Goal: Task Accomplishment & Management: Complete application form

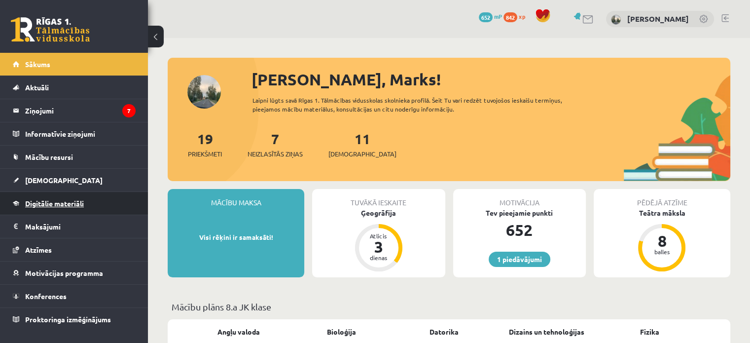
click at [49, 198] on link "Digitālie materiāli" at bounding box center [74, 203] width 123 height 23
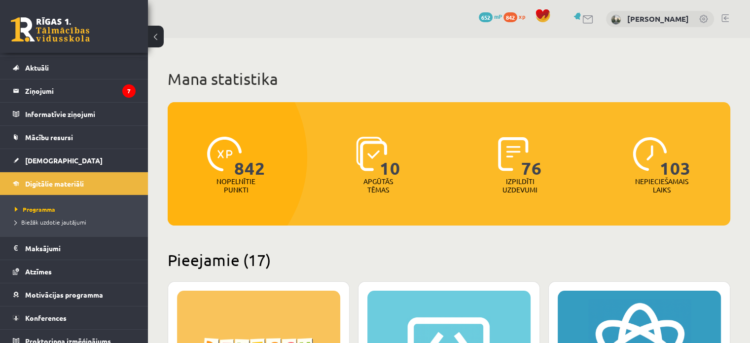
scroll to position [28, 0]
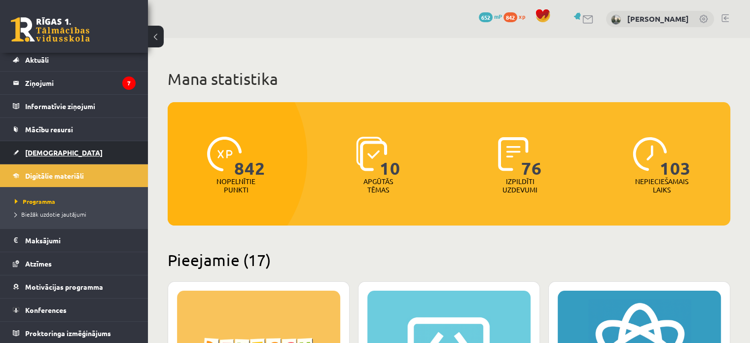
click at [40, 151] on span "[DEMOGRAPHIC_DATA]" at bounding box center [63, 152] width 77 height 9
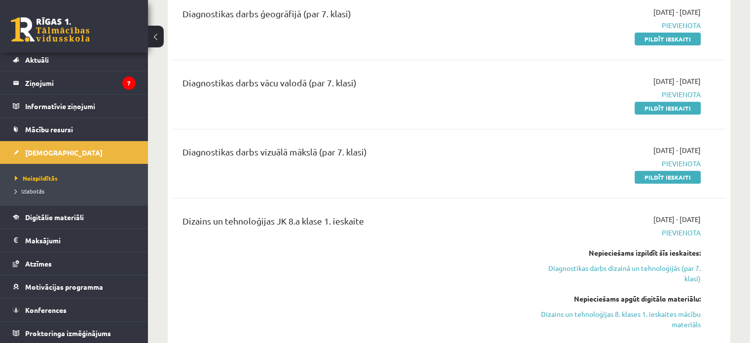
scroll to position [414, 0]
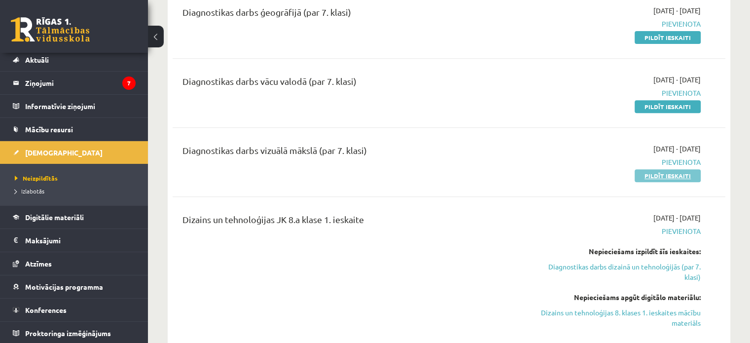
click at [663, 173] on link "Pildīt ieskaiti" at bounding box center [667, 175] width 66 height 13
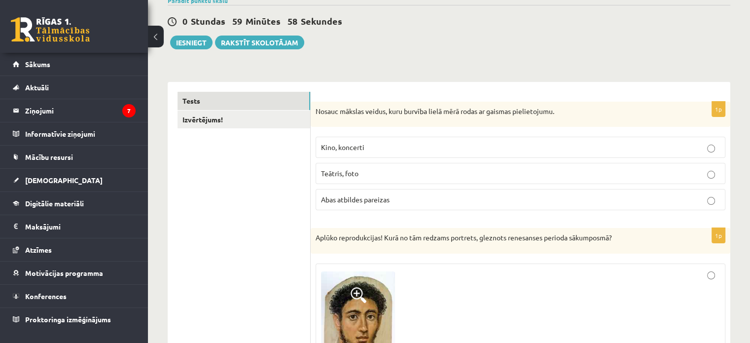
scroll to position [99, 0]
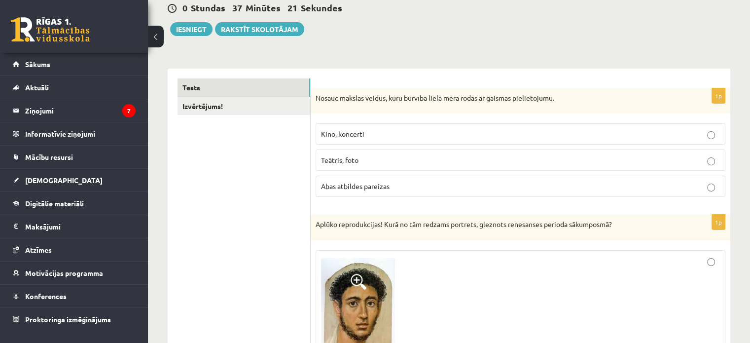
click at [445, 179] on label "Abas atbildes pareizas" at bounding box center [520, 185] width 410 height 21
drag, startPoint x: 433, startPoint y: 228, endPoint x: 434, endPoint y: 246, distance: 18.3
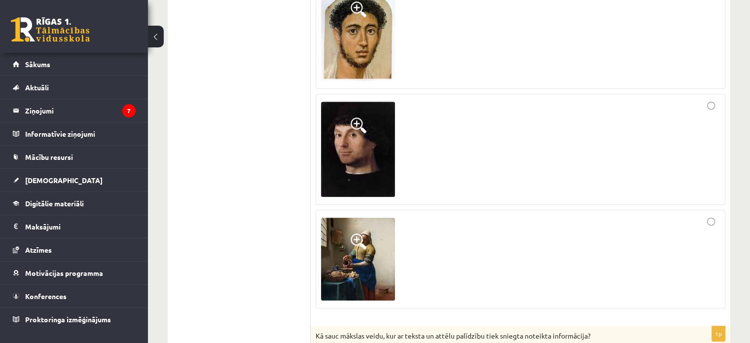
scroll to position [373, 0]
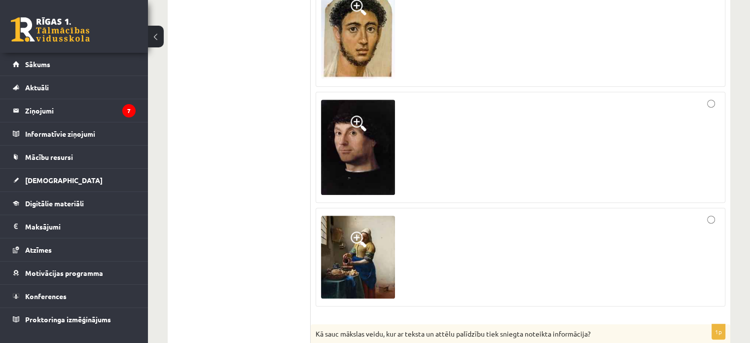
click at [434, 246] on div at bounding box center [520, 257] width 399 height 88
click at [361, 239] on span at bounding box center [358, 239] width 16 height 16
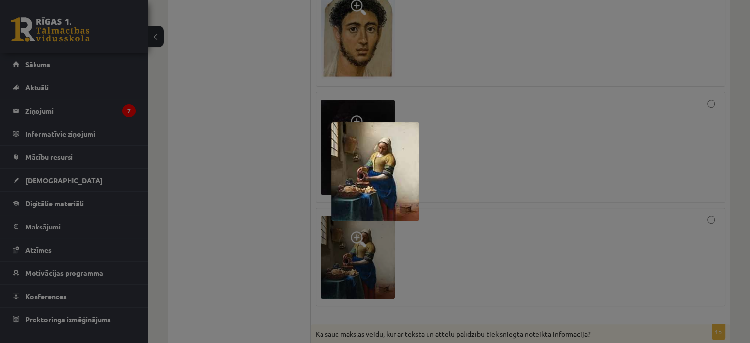
click at [262, 215] on div at bounding box center [375, 171] width 750 height 343
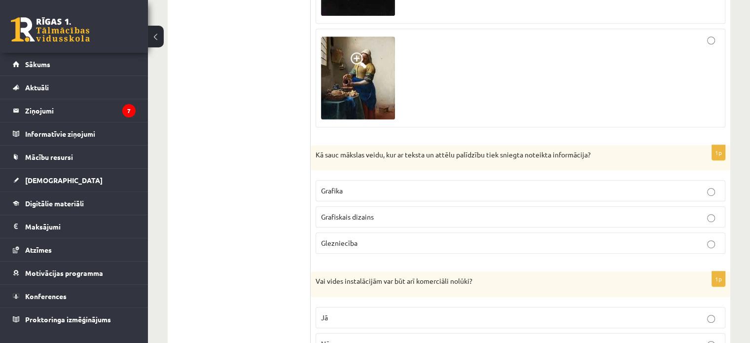
scroll to position [530, 0]
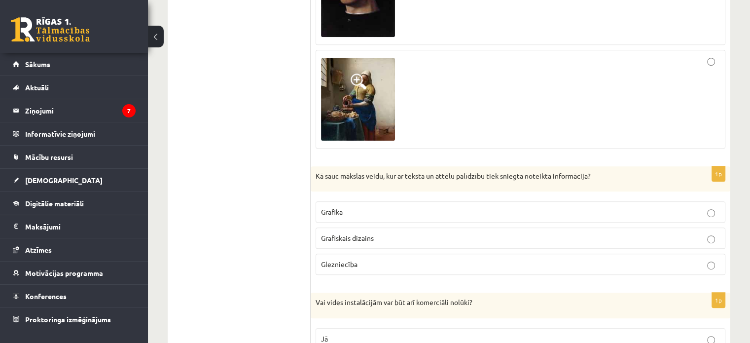
click at [353, 216] on label "Grafika" at bounding box center [520, 211] width 410 height 21
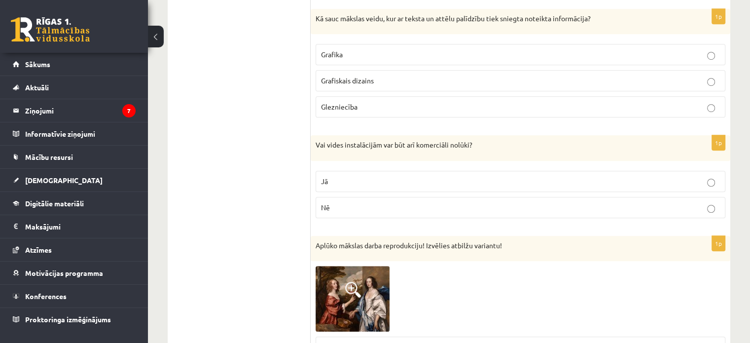
scroll to position [688, 0]
click at [386, 170] on label "Jā" at bounding box center [520, 180] width 410 height 21
click at [373, 175] on p "Jā" at bounding box center [520, 180] width 399 height 10
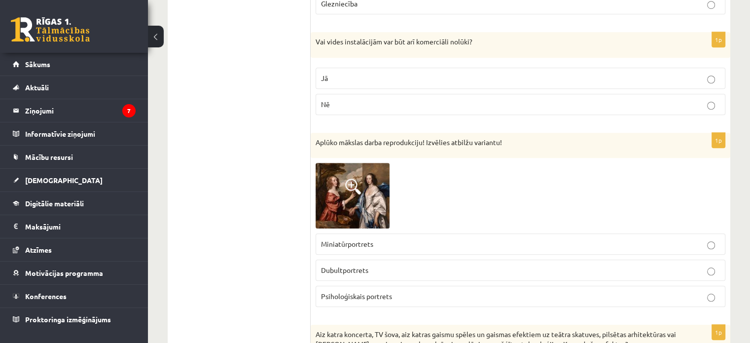
scroll to position [806, 0]
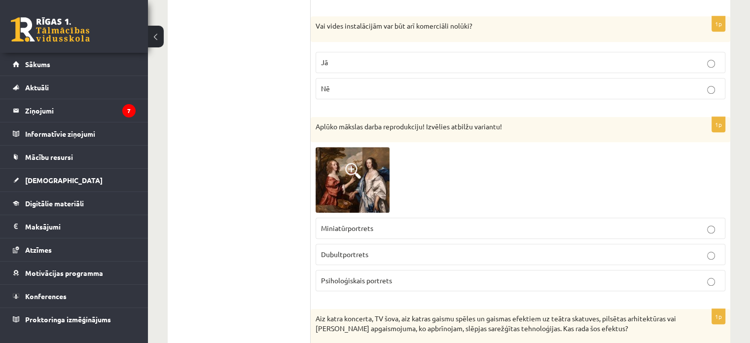
click at [337, 253] on span "Dubultportrets" at bounding box center [344, 253] width 47 height 9
click at [349, 169] on span at bounding box center [353, 171] width 16 height 16
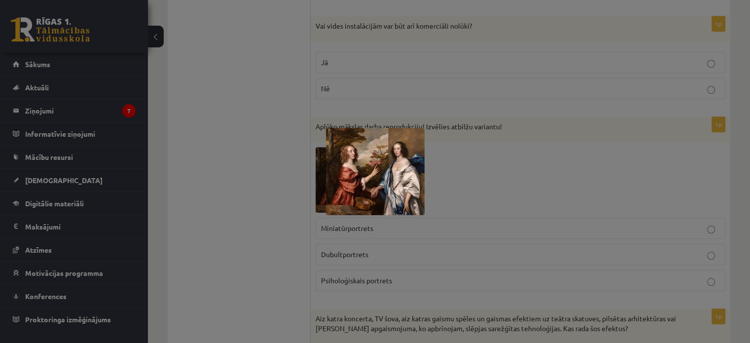
click at [302, 181] on div at bounding box center [375, 171] width 750 height 343
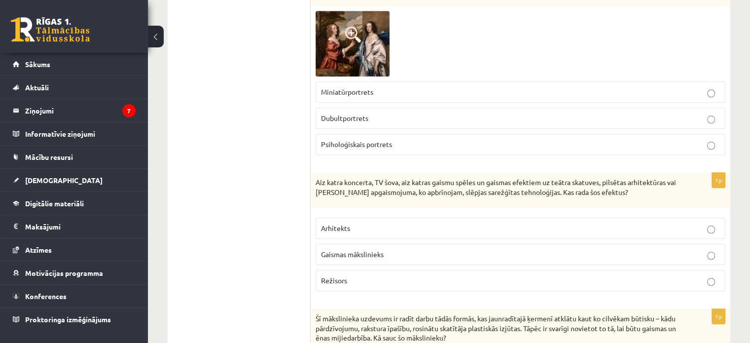
scroll to position [944, 0]
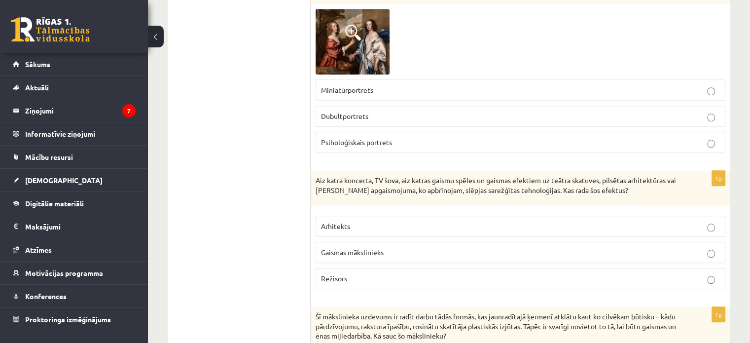
click at [388, 254] on p "Gaismas mākslinieks" at bounding box center [520, 252] width 399 height 10
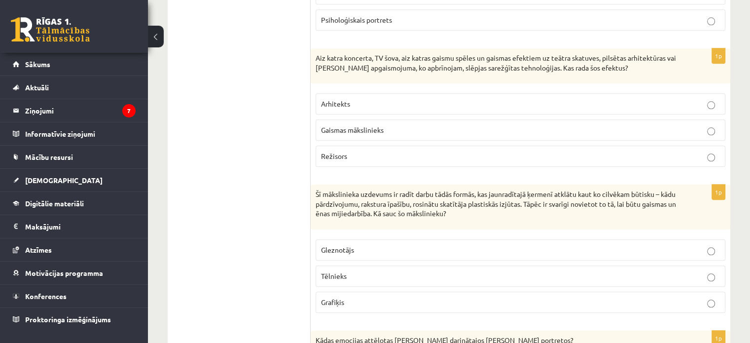
scroll to position [1082, 0]
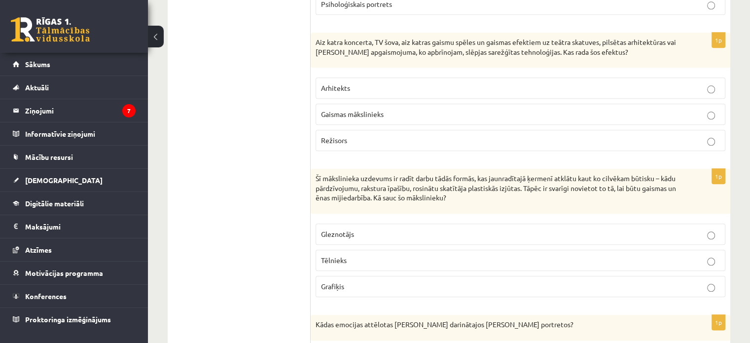
click at [444, 249] on label "Tēlnieks" at bounding box center [520, 259] width 410 height 21
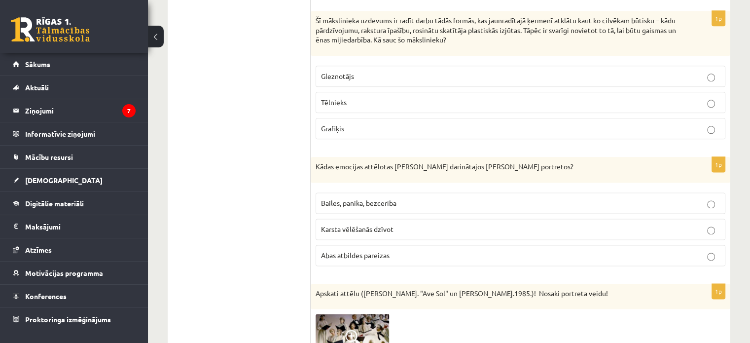
scroll to position [1260, 0]
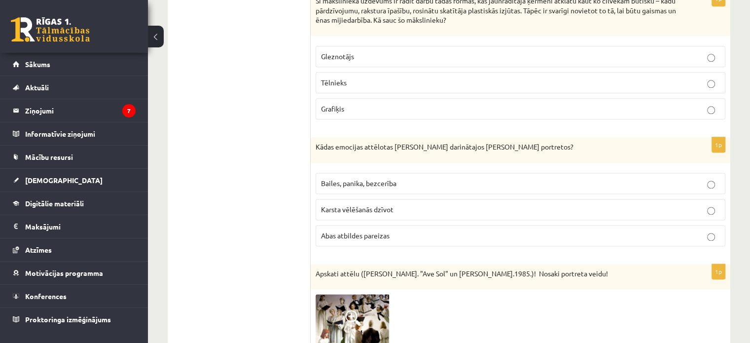
click at [439, 183] on p "Bailes, panika, bezcerība" at bounding box center [520, 183] width 399 height 10
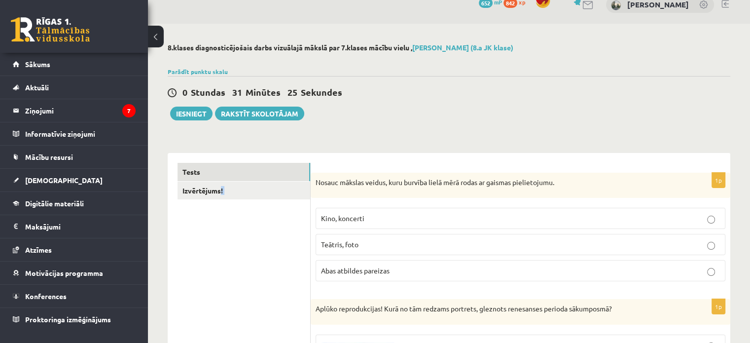
scroll to position [0, 0]
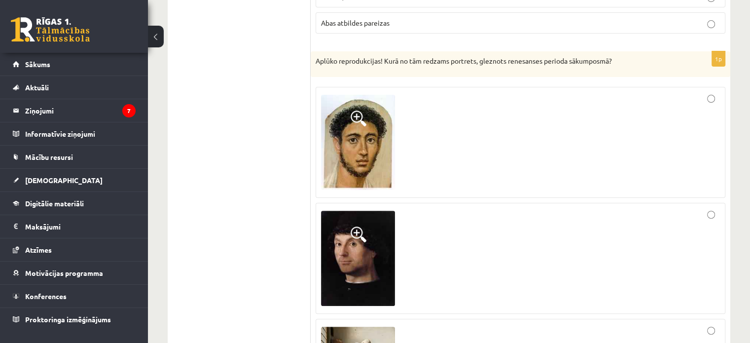
scroll to position [276, 0]
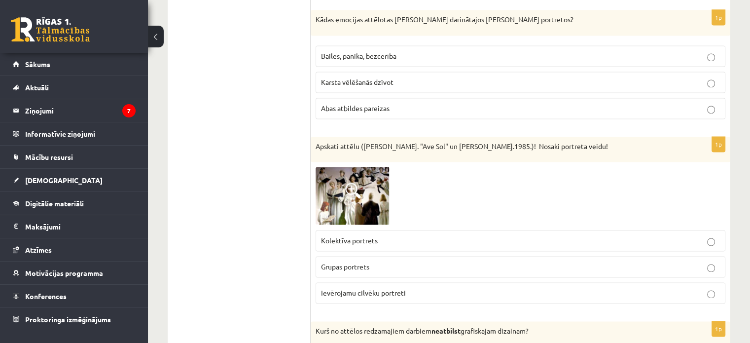
scroll to position [1400, 0]
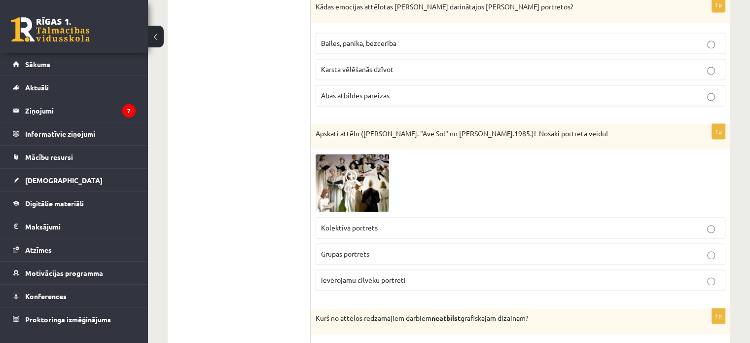
click at [371, 253] on p "Grupas portrets" at bounding box center [520, 253] width 399 height 10
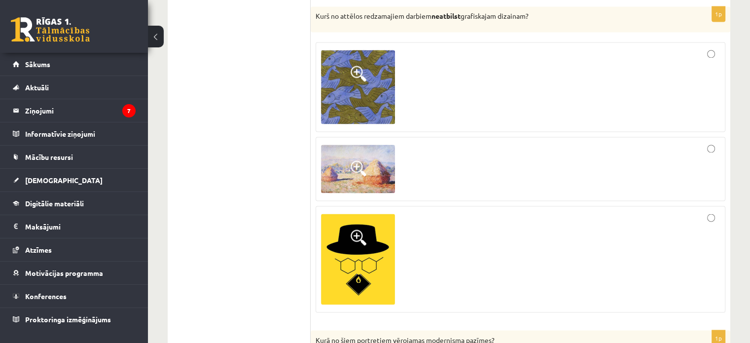
scroll to position [1715, 0]
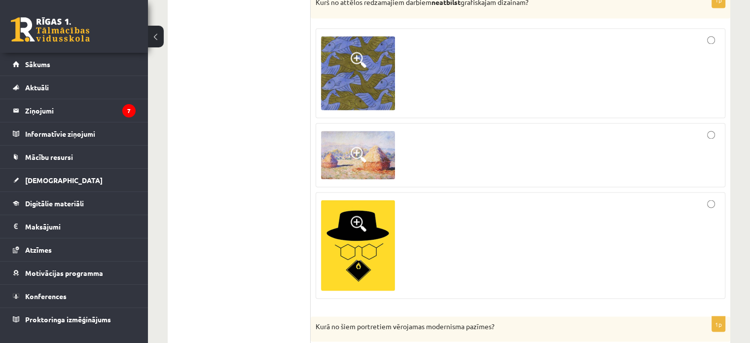
click at [715, 129] on div at bounding box center [520, 154] width 399 height 53
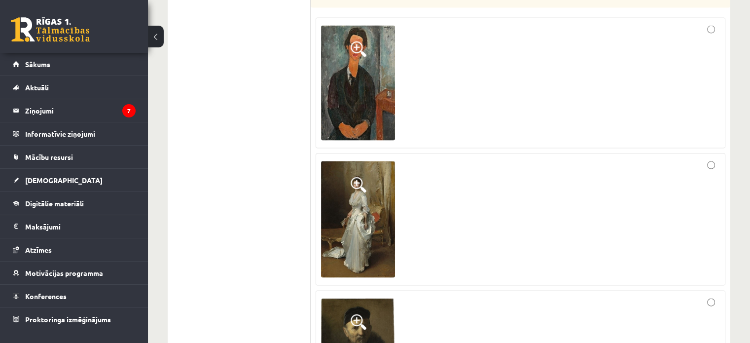
scroll to position [2050, 0]
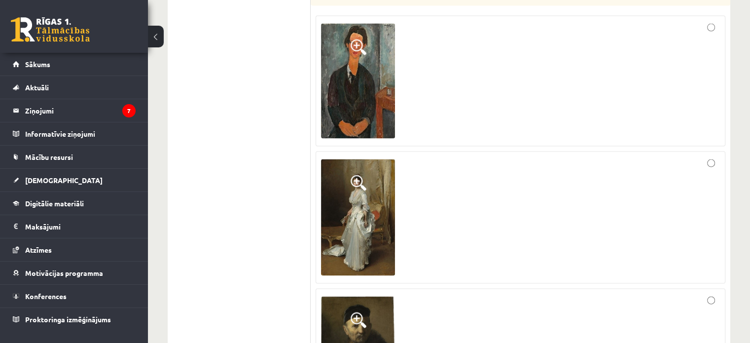
click at [716, 26] on div at bounding box center [520, 81] width 399 height 120
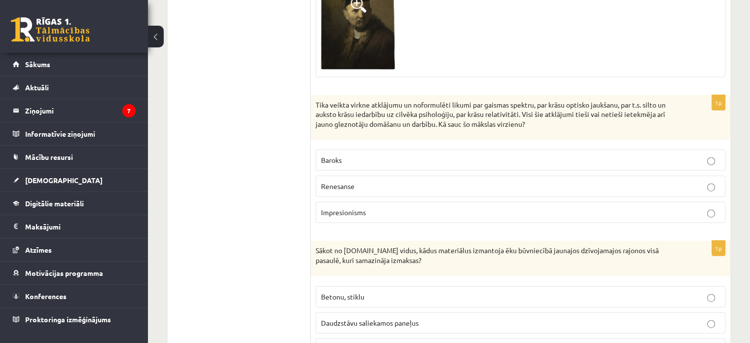
scroll to position [2366, 0]
click at [378, 209] on p "Impresionisms" at bounding box center [520, 211] width 399 height 10
click at [252, 208] on ul "Tests Izvērtējums!" at bounding box center [243, 302] width 133 height 4983
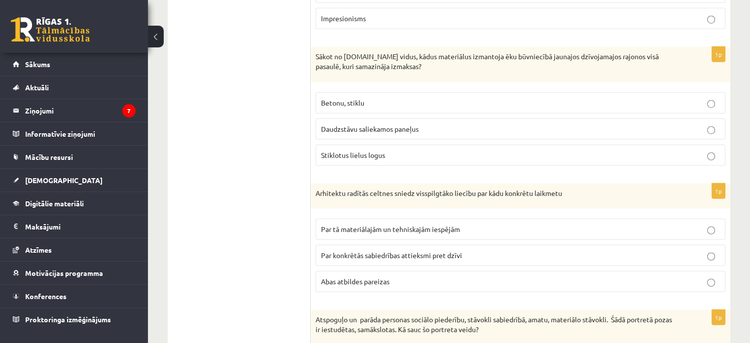
scroll to position [2563, 0]
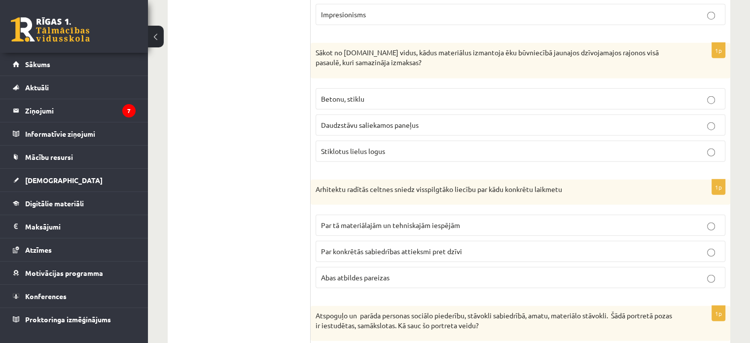
drag, startPoint x: 395, startPoint y: 92, endPoint x: 598, endPoint y: 98, distance: 202.6
click at [598, 98] on label "Betonu, stiklu" at bounding box center [520, 98] width 410 height 21
click at [268, 167] on ul "Tests Izvērtējums!" at bounding box center [243, 105] width 133 height 4983
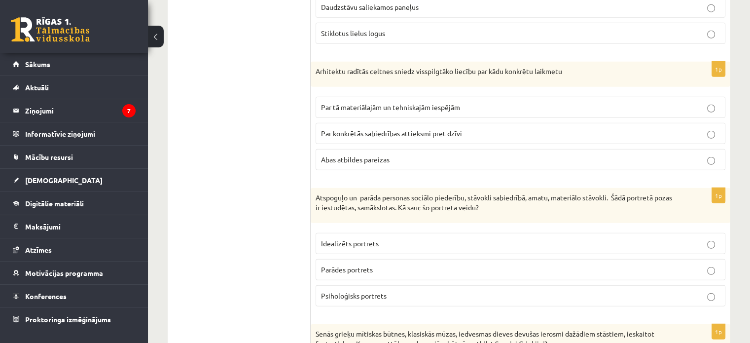
scroll to position [2681, 0]
click at [378, 154] on span "Abas atbildes pareizas" at bounding box center [355, 158] width 69 height 9
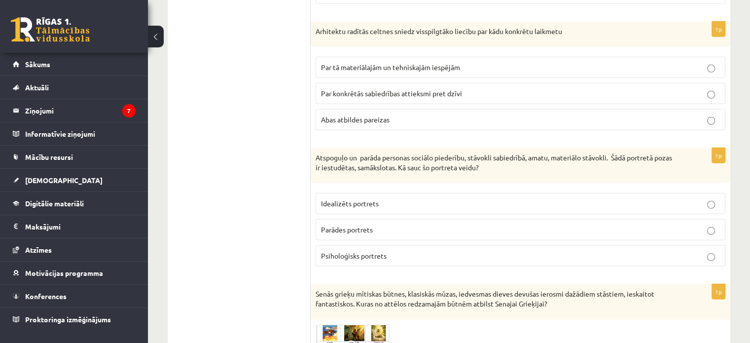
scroll to position [2740, 0]
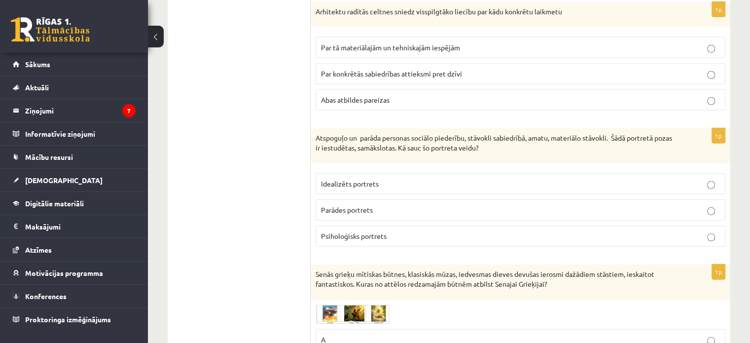
click at [599, 213] on fieldset "Idealizēts portrets Parādes portrets Psiholoģisks portrets" at bounding box center [520, 208] width 410 height 81
click at [520, 205] on p "Parādes portrets" at bounding box center [520, 210] width 399 height 10
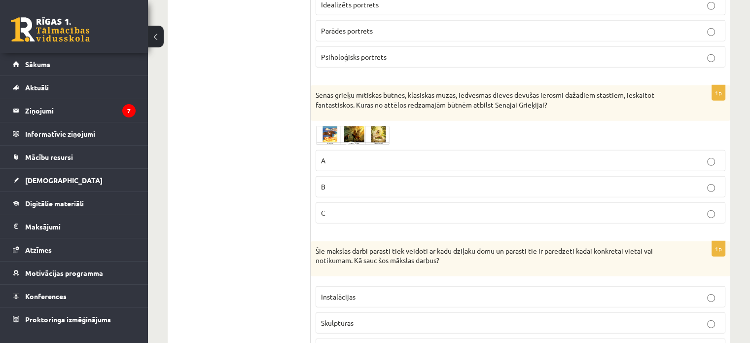
scroll to position [2918, 0]
click at [331, 128] on img at bounding box center [352, 136] width 74 height 19
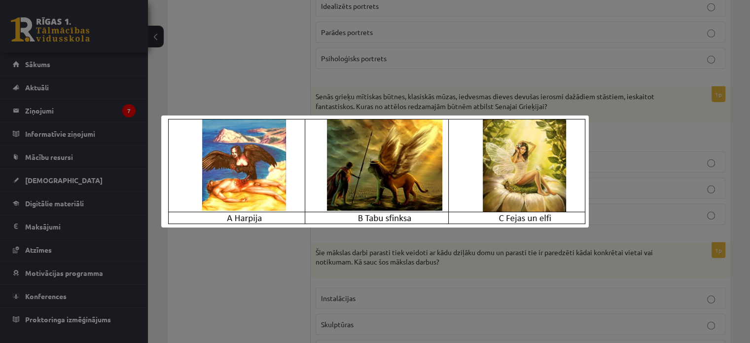
click at [294, 100] on div at bounding box center [375, 171] width 750 height 343
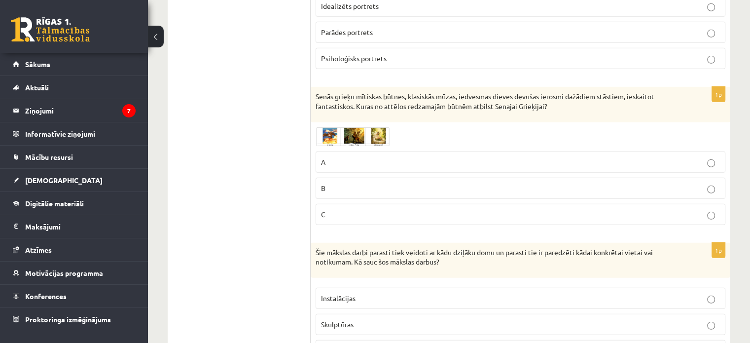
click at [350, 157] on p "A" at bounding box center [520, 162] width 399 height 10
click at [348, 143] on span at bounding box center [353, 151] width 16 height 16
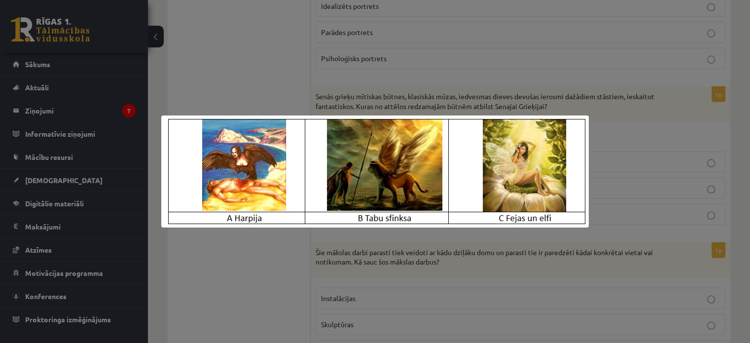
click at [277, 79] on div at bounding box center [375, 171] width 750 height 343
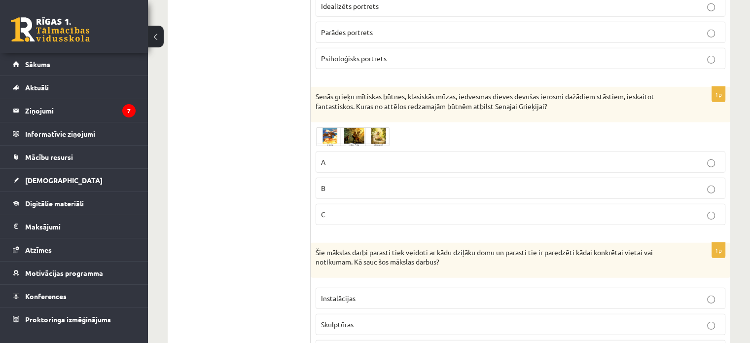
click at [381, 177] on label "B" at bounding box center [520, 187] width 410 height 21
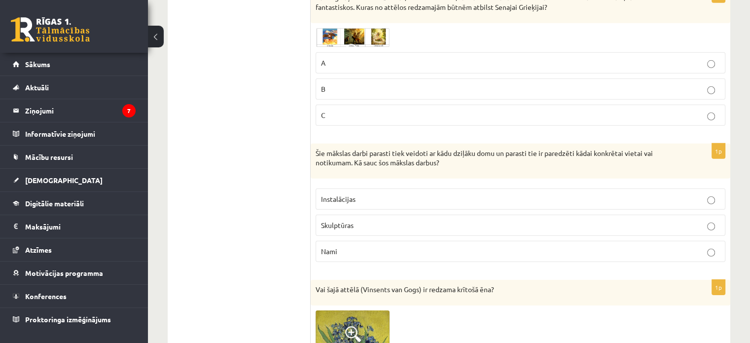
scroll to position [3016, 0]
click at [382, 246] on p "Nami" at bounding box center [520, 251] width 399 height 10
click at [356, 246] on p "Nami" at bounding box center [520, 251] width 399 height 10
click at [421, 196] on label "Instalācijas" at bounding box center [520, 199] width 410 height 21
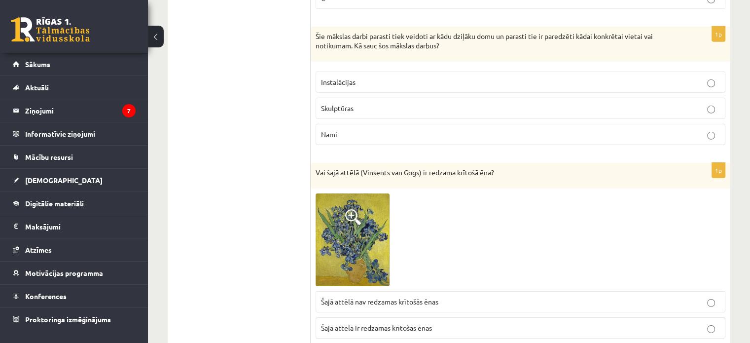
scroll to position [3134, 0]
click at [402, 76] on p "Instalācijas" at bounding box center [520, 81] width 399 height 10
drag, startPoint x: 295, startPoint y: 131, endPoint x: 292, endPoint y: 154, distance: 23.4
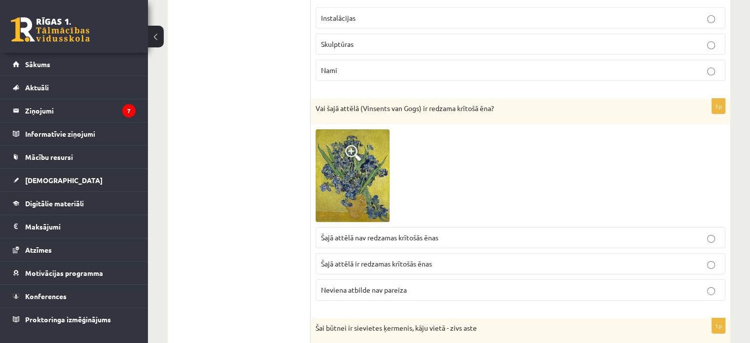
scroll to position [3213, 0]
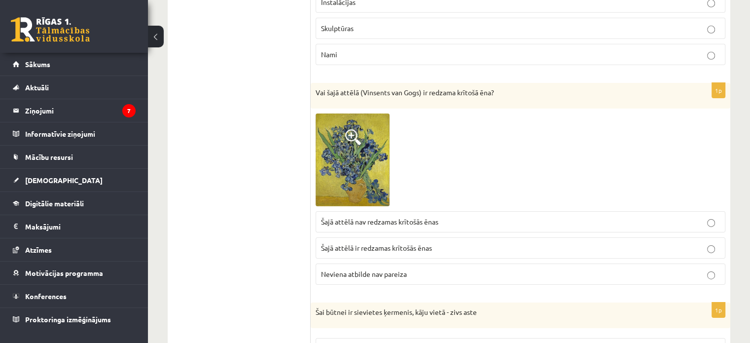
click at [359, 131] on span at bounding box center [353, 137] width 16 height 16
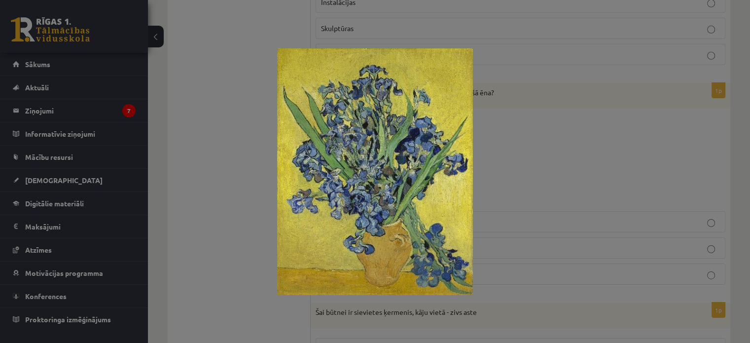
click at [267, 157] on div at bounding box center [375, 171] width 750 height 343
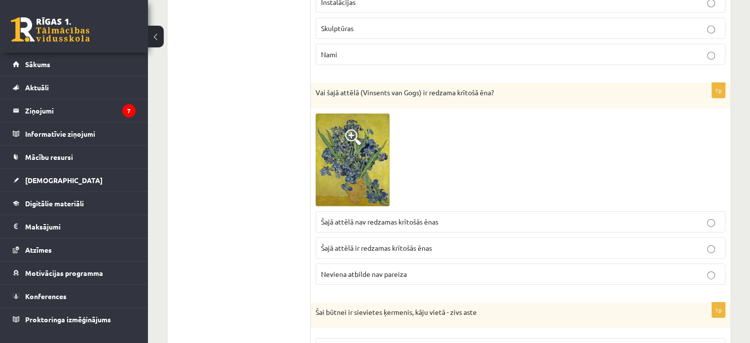
click at [345, 269] on p "Neviena atbilde nav pareiza" at bounding box center [520, 274] width 399 height 10
click at [376, 217] on span "Šajā attēlā nav redzamas krītošās ēnas" at bounding box center [379, 221] width 117 height 9
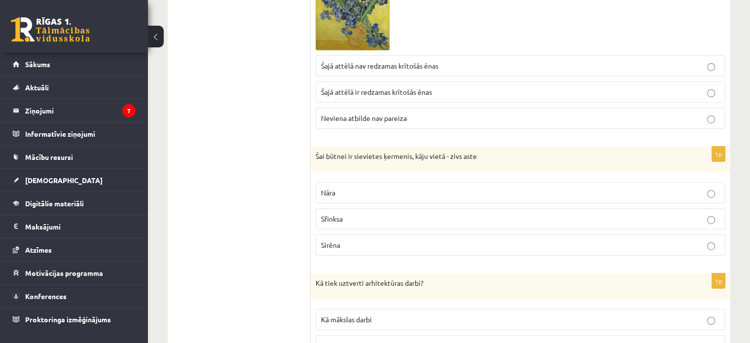
scroll to position [3371, 0]
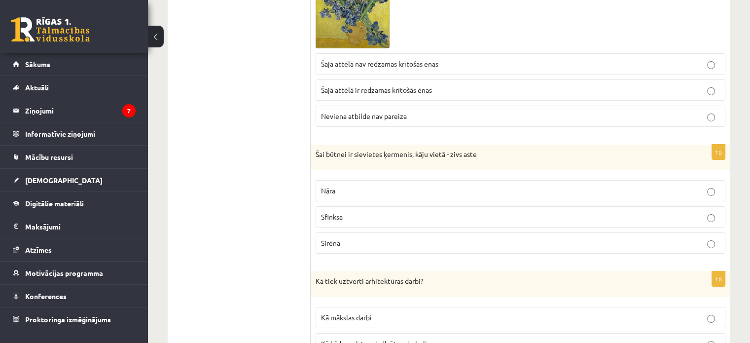
click at [331, 188] on label "Nāra" at bounding box center [520, 190] width 410 height 21
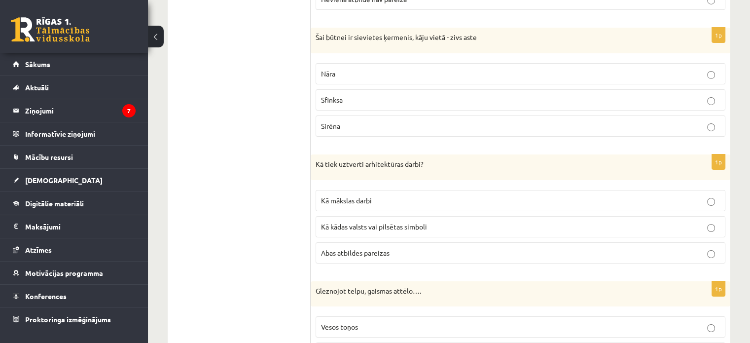
scroll to position [3489, 0]
click at [369, 246] on p "Abas atbildes pareizas" at bounding box center [520, 251] width 399 height 10
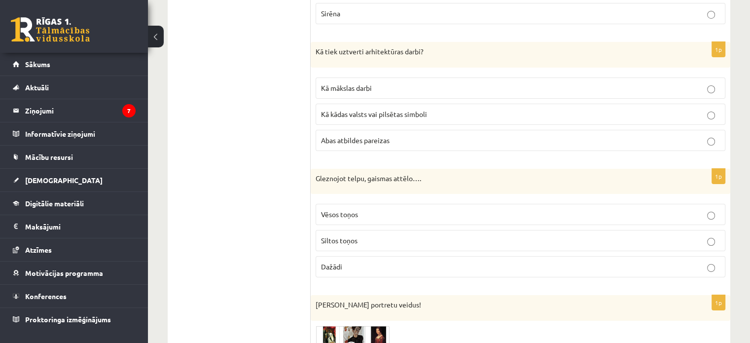
scroll to position [3627, 0]
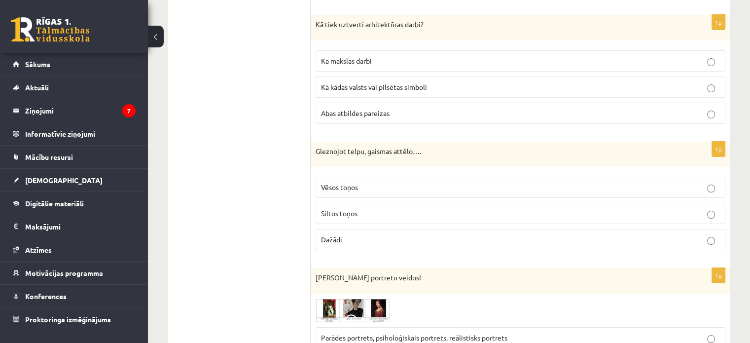
click at [335, 234] on p "Dažādi" at bounding box center [520, 239] width 399 height 10
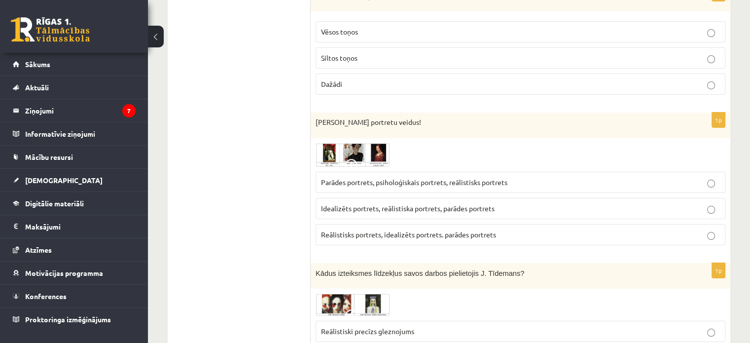
scroll to position [3785, 0]
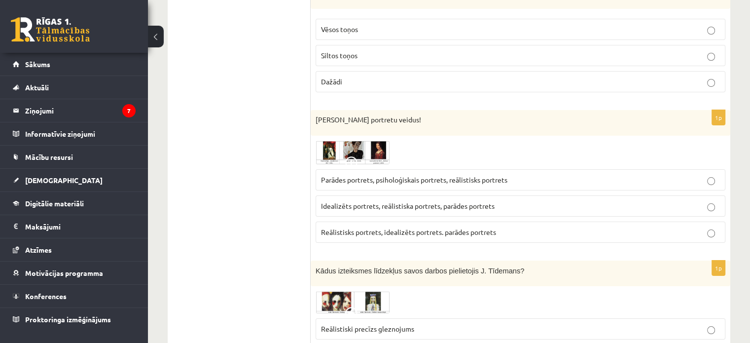
click at [329, 140] on img at bounding box center [352, 152] width 74 height 24
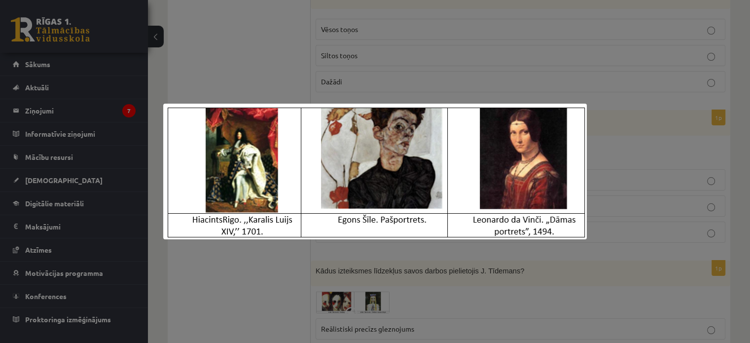
click at [281, 74] on div at bounding box center [375, 171] width 750 height 343
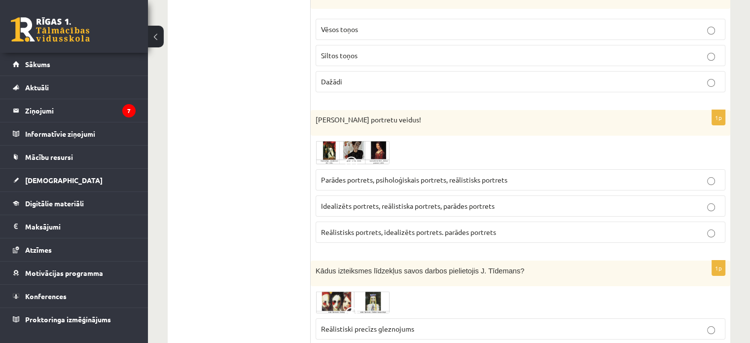
click at [350, 120] on div "Nosaki portretu veidus!" at bounding box center [519, 123] width 419 height 26
click at [348, 140] on img at bounding box center [352, 152] width 74 height 24
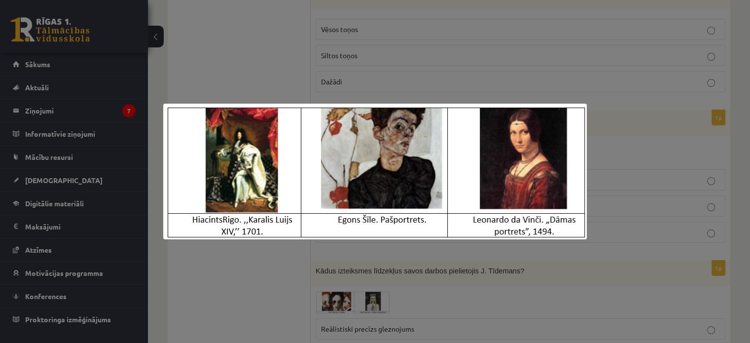
click at [300, 96] on div at bounding box center [375, 171] width 750 height 343
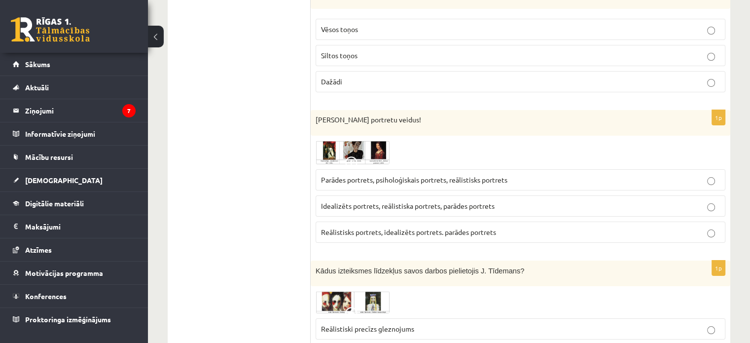
click at [359, 156] on span at bounding box center [353, 164] width 16 height 16
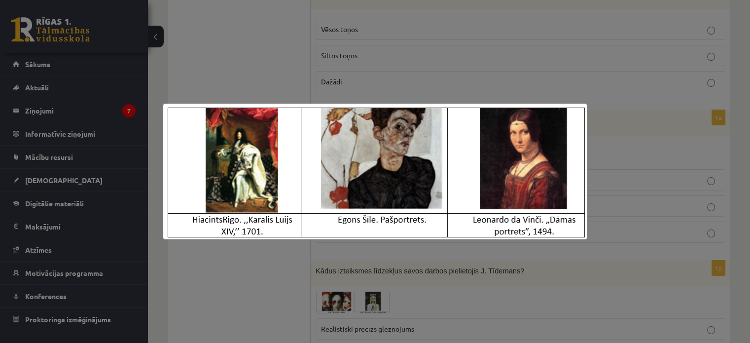
click at [219, 105] on img at bounding box center [374, 171] width 423 height 136
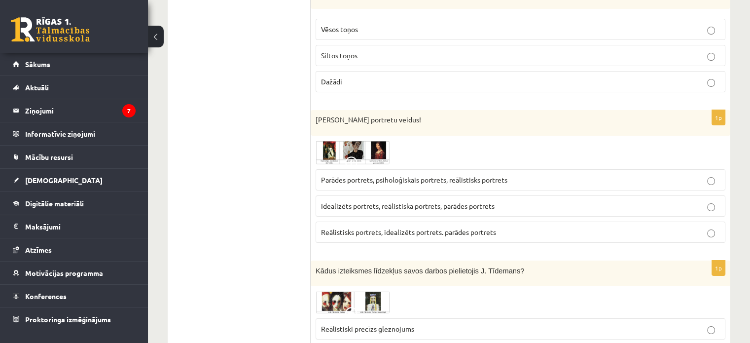
click at [341, 221] on label "Reālistisks portrets, idealizēts portrets. parādes portrets" at bounding box center [520, 231] width 410 height 21
click at [360, 140] on img at bounding box center [352, 152] width 74 height 24
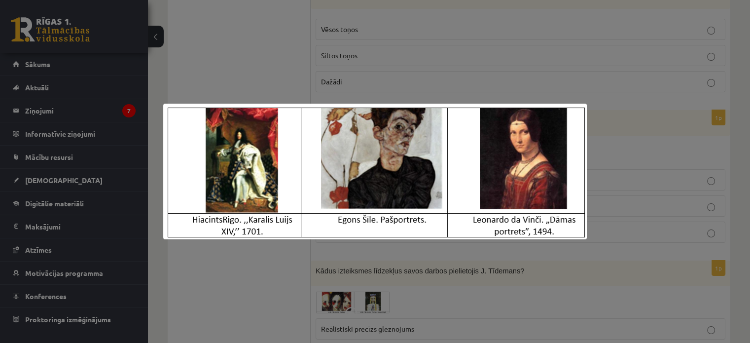
click at [252, 83] on div at bounding box center [375, 171] width 750 height 343
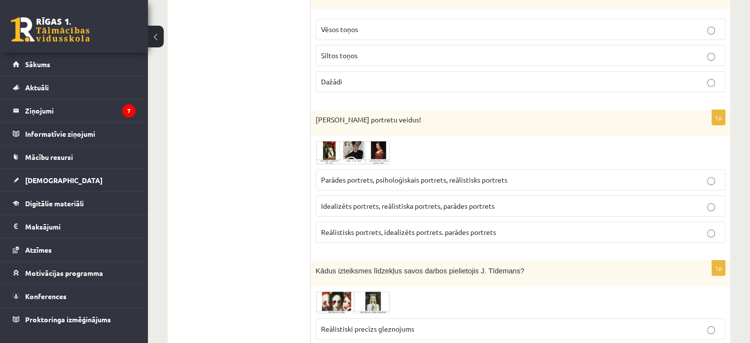
click at [341, 140] on img at bounding box center [352, 152] width 74 height 24
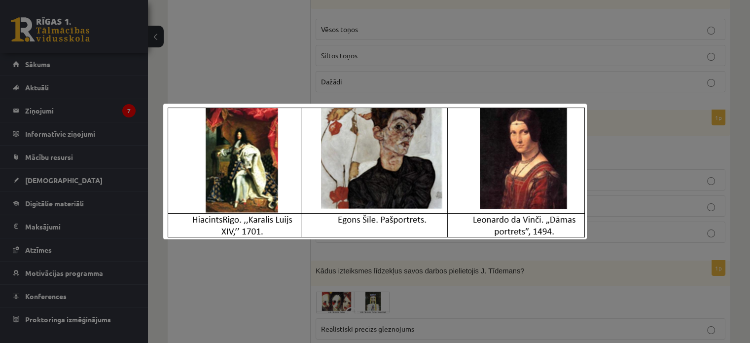
click at [308, 44] on div at bounding box center [375, 171] width 750 height 343
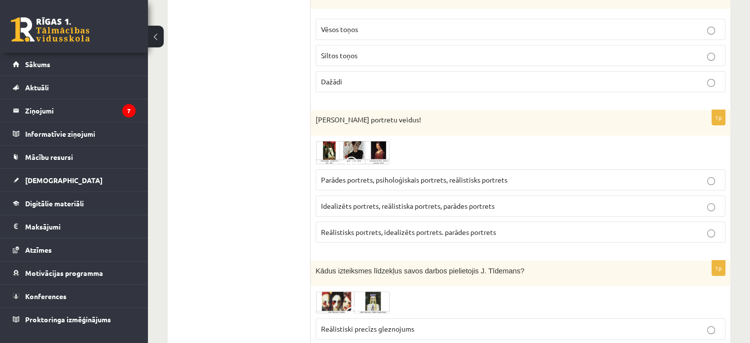
click at [335, 140] on img at bounding box center [352, 152] width 74 height 24
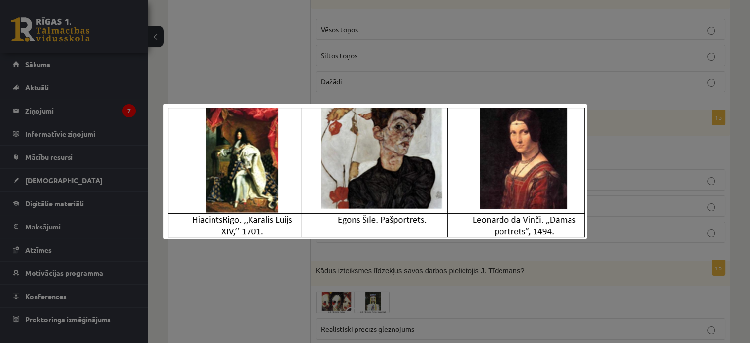
click at [250, 73] on div at bounding box center [375, 171] width 750 height 343
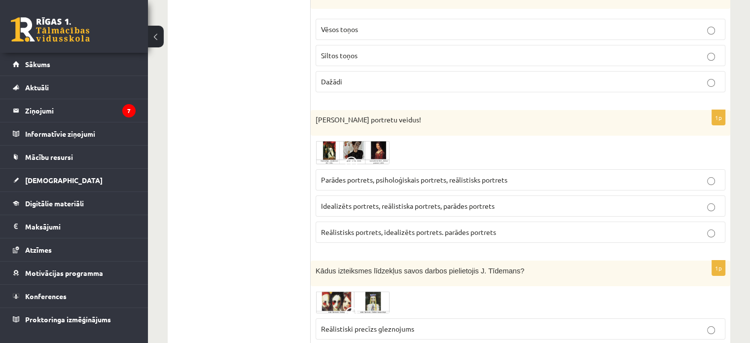
click at [345, 156] on span at bounding box center [353, 164] width 16 height 16
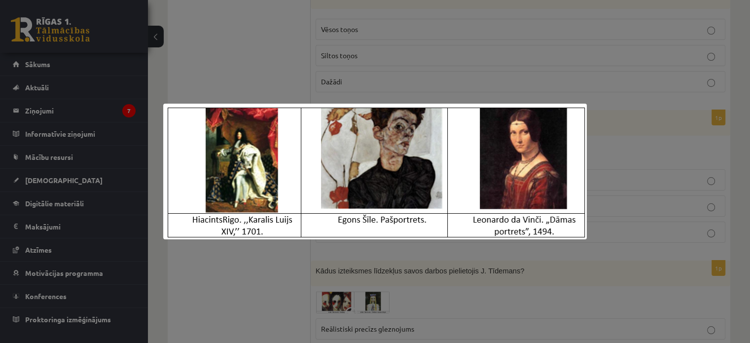
click at [246, 78] on div at bounding box center [375, 171] width 750 height 343
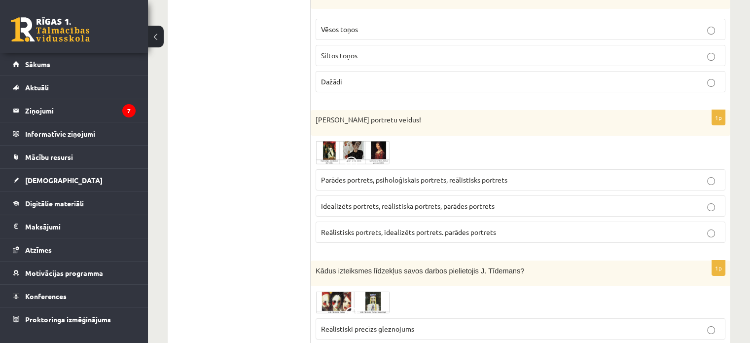
click at [398, 175] on span "Parādes portrets, psiholoģiskais portrets, reālistisks portrets" at bounding box center [414, 179] width 186 height 9
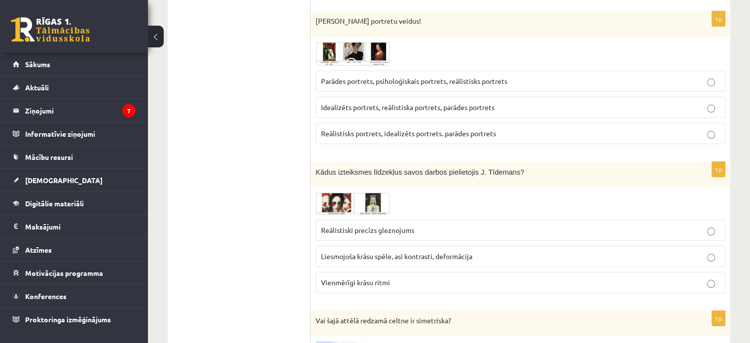
scroll to position [3903, 0]
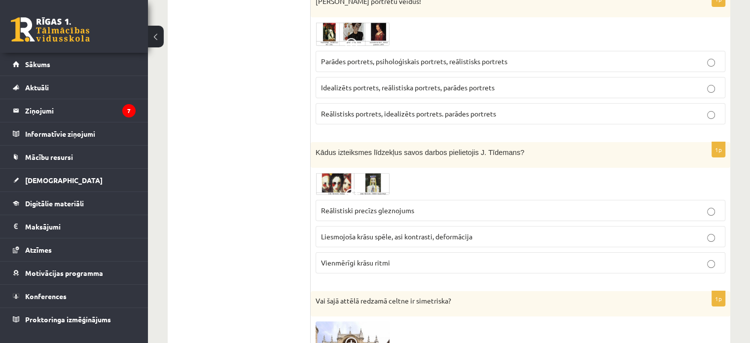
click at [361, 176] on img at bounding box center [352, 183] width 74 height 22
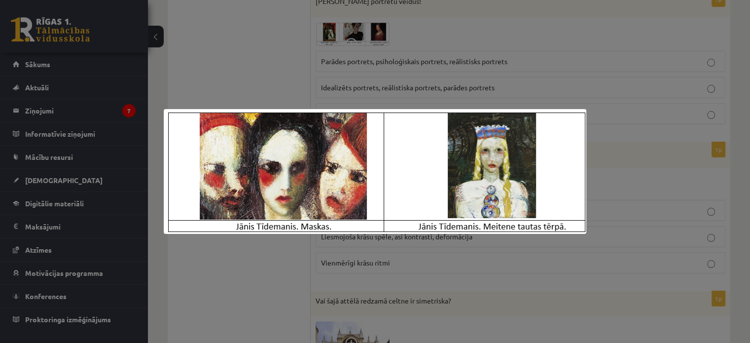
click at [628, 158] on div at bounding box center [375, 171] width 750 height 343
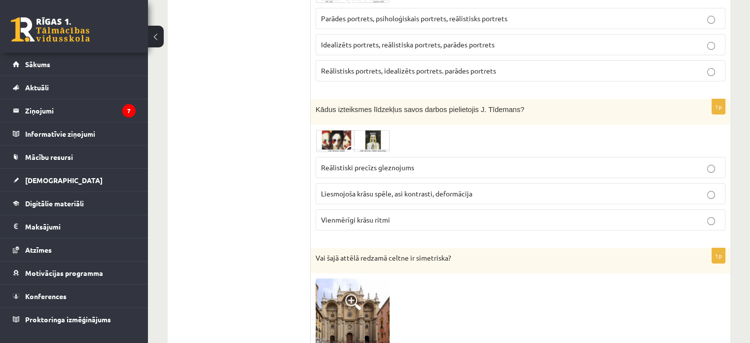
scroll to position [3982, 0]
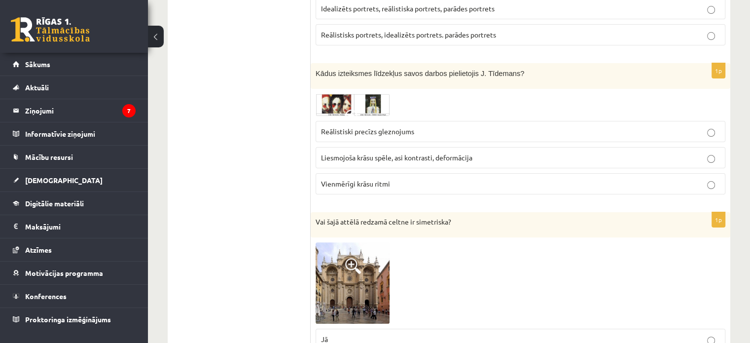
click at [528, 152] on p "Liesmojoša krāsu spēle, asi kontrasti, deformācija" at bounding box center [520, 157] width 399 height 10
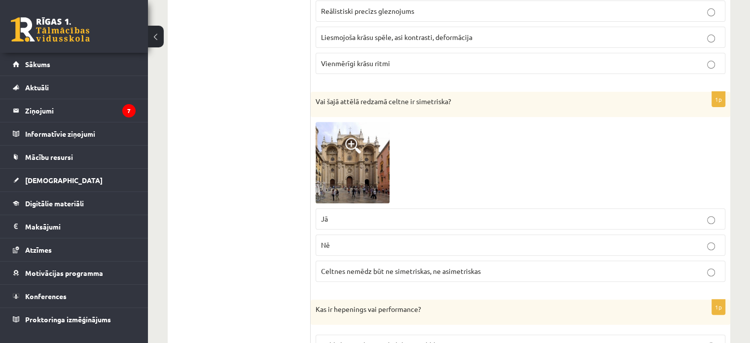
scroll to position [4120, 0]
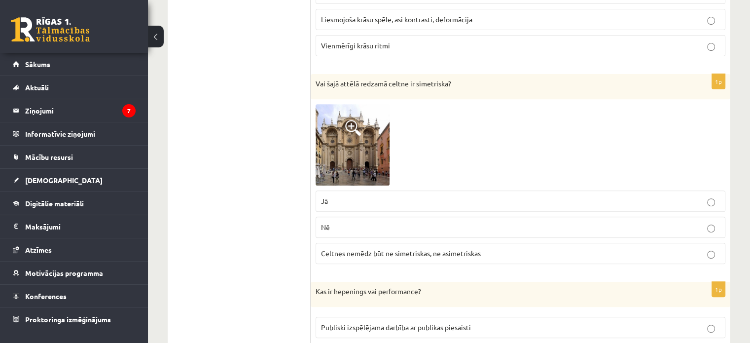
drag, startPoint x: 382, startPoint y: 187, endPoint x: 157, endPoint y: 177, distance: 225.4
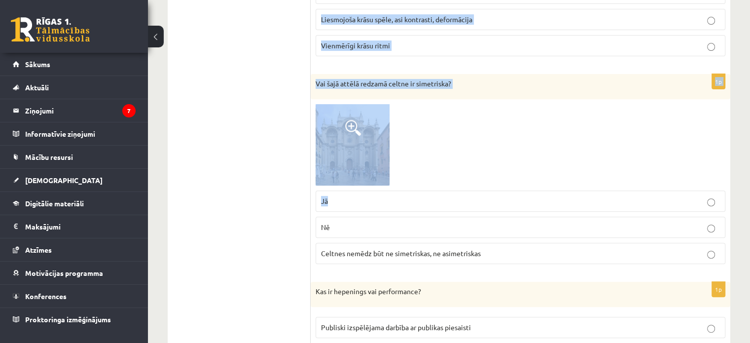
click at [360, 196] on p "Jā" at bounding box center [520, 201] width 399 height 10
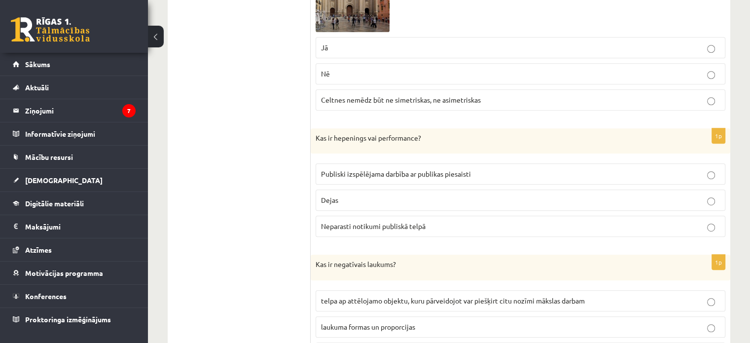
scroll to position [4278, 0]
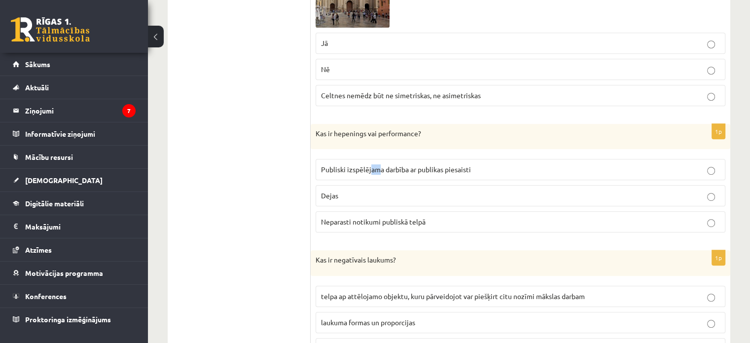
drag, startPoint x: 378, startPoint y: 155, endPoint x: 369, endPoint y: 158, distance: 10.2
click at [369, 165] on span "Publiski izspēlējama darbība ar publikas piesaisti" at bounding box center [396, 169] width 150 height 9
click at [357, 165] on span "Publiski izspēlējama darbība ar publikas piesaisti" at bounding box center [396, 169] width 150 height 9
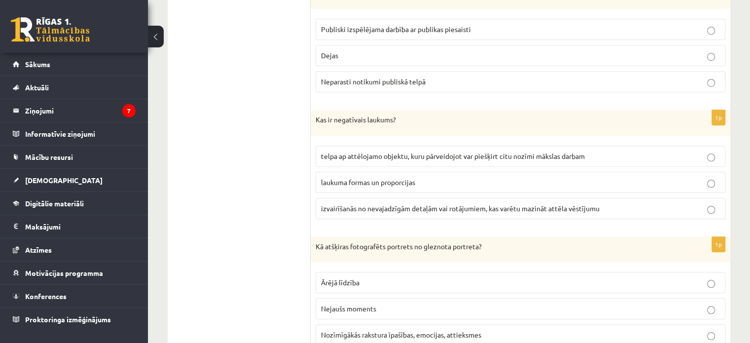
scroll to position [4435, 0]
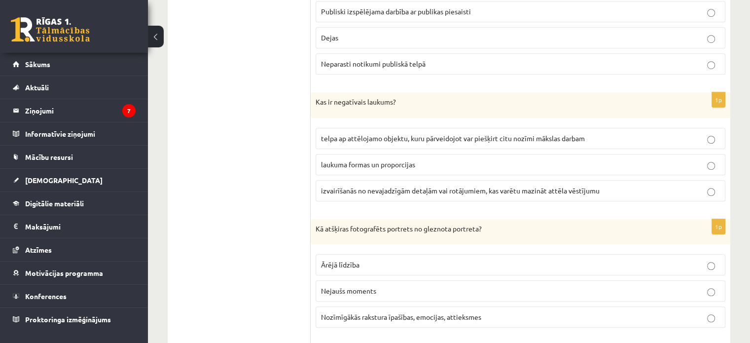
click at [359, 134] on span "telpa ap attēlojamo objektu, kuru pārveidojot var piešķirt citu nozīmi mākslas …" at bounding box center [453, 138] width 264 height 9
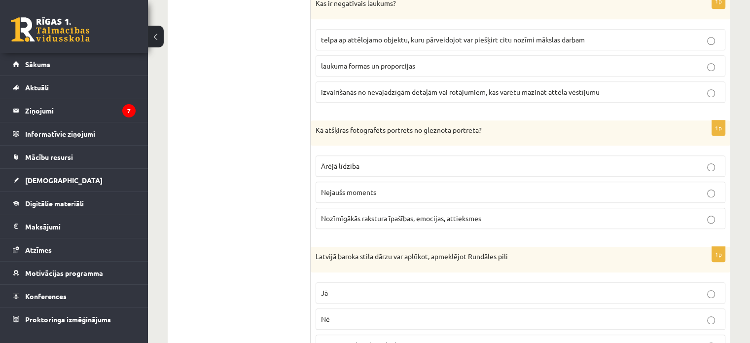
scroll to position [4554, 0]
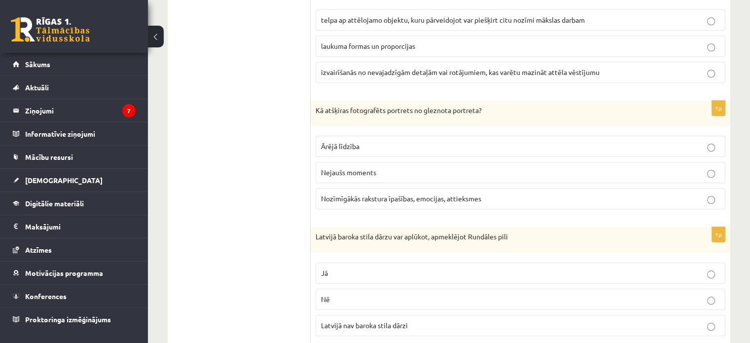
click at [461, 194] on span "Nozīmīgākās rakstura īpašības, emocijas, attieksmes" at bounding box center [401, 198] width 160 height 9
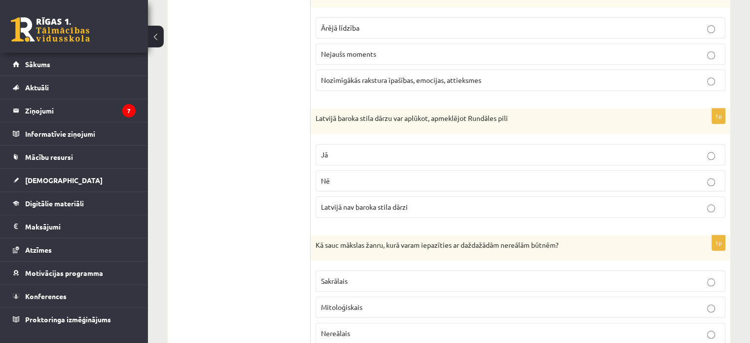
scroll to position [4692, 0]
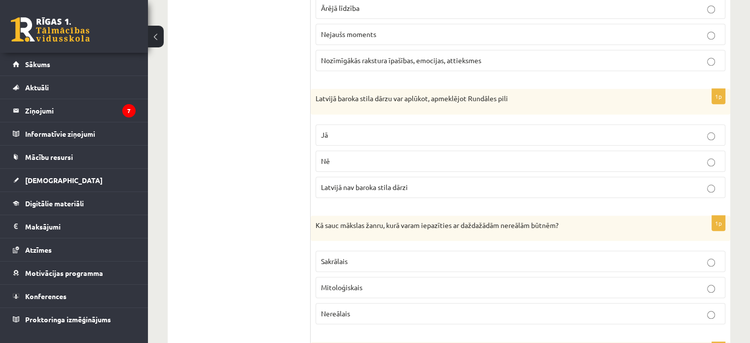
click at [383, 128] on label "Jā" at bounding box center [520, 134] width 410 height 21
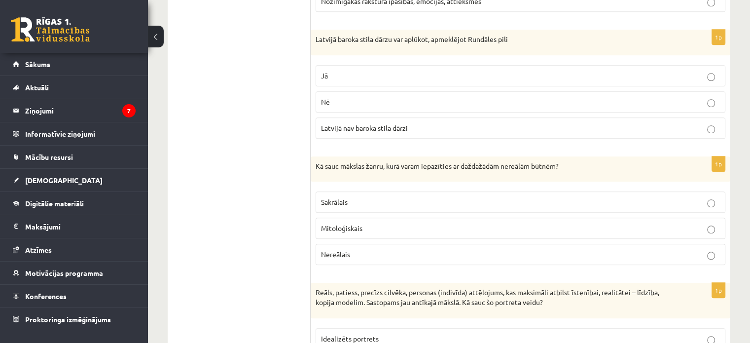
scroll to position [4771, 0]
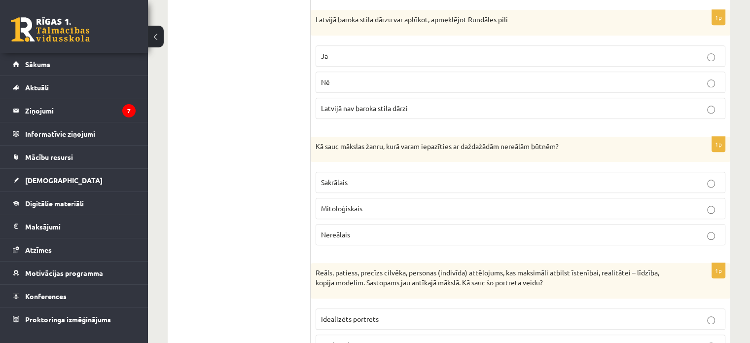
click at [382, 203] on p "Mitoloģiskais" at bounding box center [520, 208] width 399 height 10
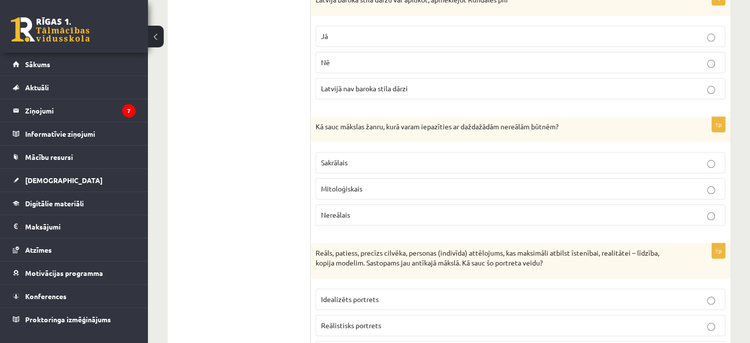
scroll to position [4829, 0]
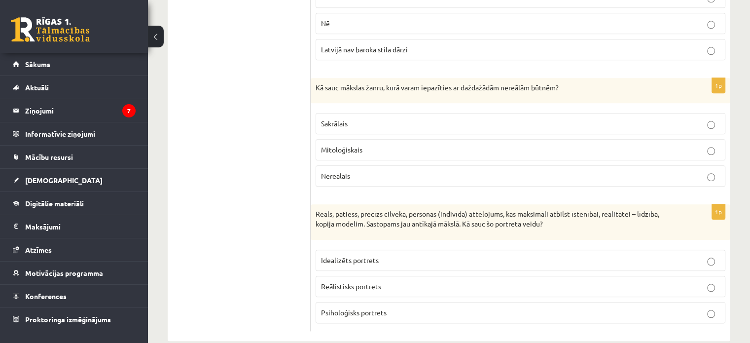
click at [348, 275] on label "Reālistisks portrets" at bounding box center [520, 285] width 410 height 21
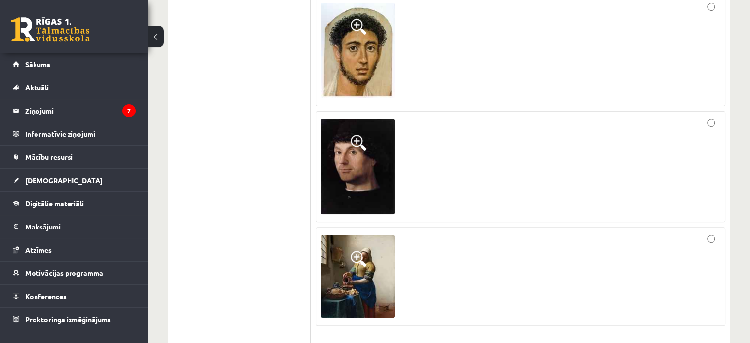
scroll to position [0, 0]
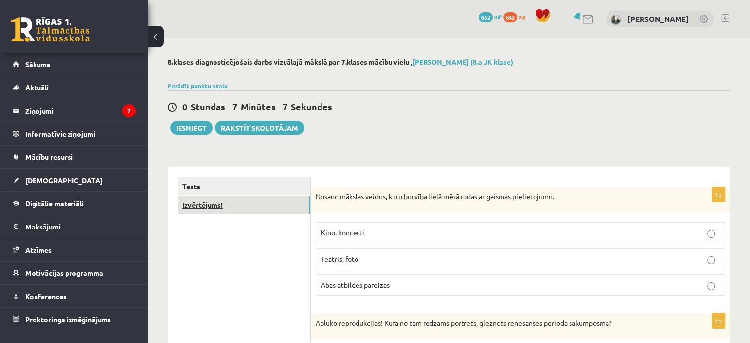
click at [253, 200] on link "Izvērtējums!" at bounding box center [243, 205] width 133 height 18
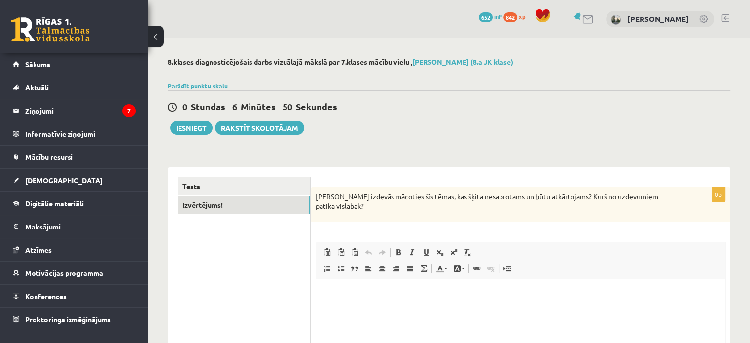
click at [250, 277] on ul "Tests Izvērtējums!" at bounding box center [243, 312] width 133 height 270
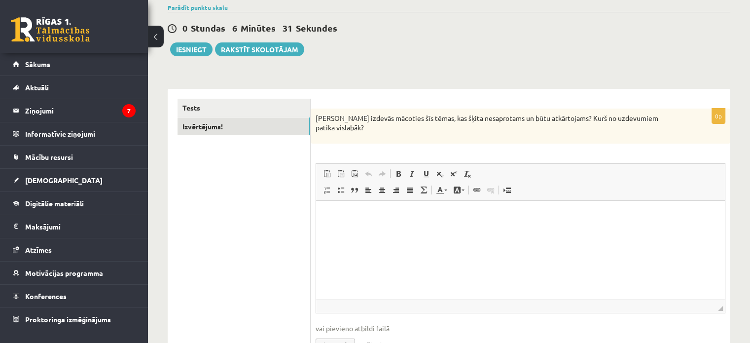
scroll to position [79, 0]
click at [342, 209] on html at bounding box center [520, 215] width 409 height 30
click at [186, 43] on button "Iesniegt" at bounding box center [191, 49] width 42 height 14
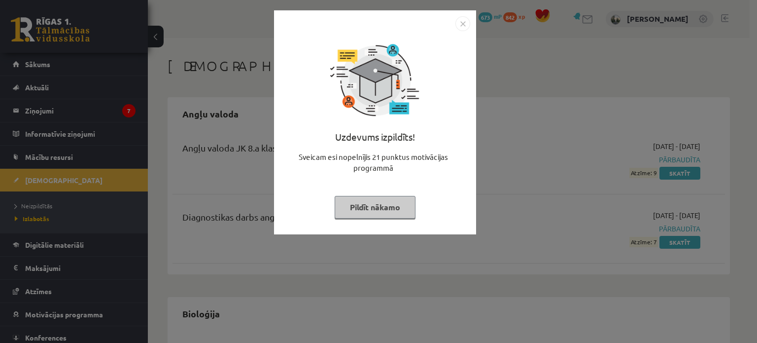
click at [384, 208] on button "Pildīt nākamo" at bounding box center [375, 207] width 81 height 23
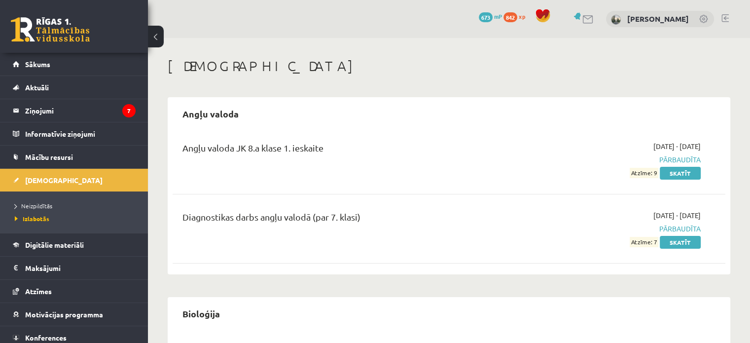
scroll to position [20, 0]
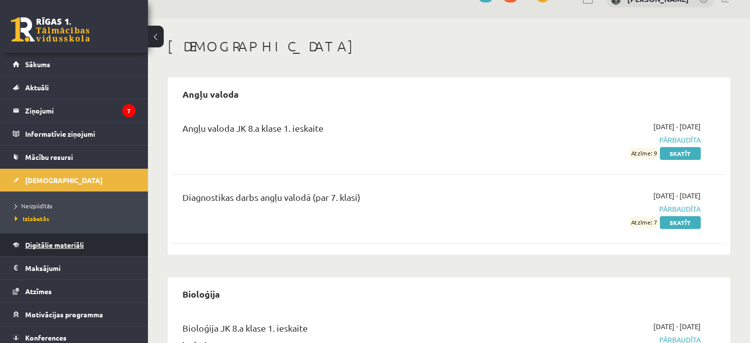
click at [49, 242] on span "Digitālie materiāli" at bounding box center [54, 244] width 59 height 9
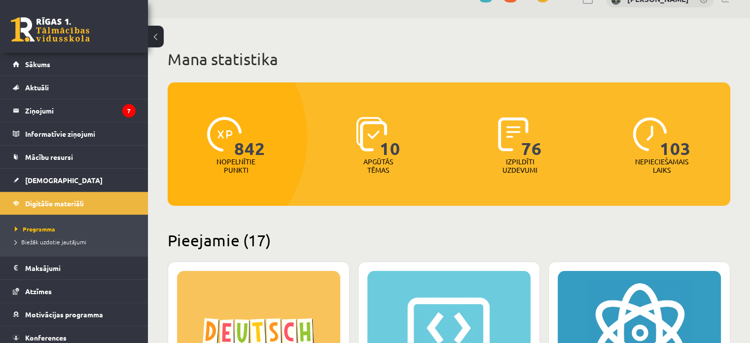
click at [317, 248] on h2 "Pieejamie (17)" at bounding box center [449, 239] width 562 height 19
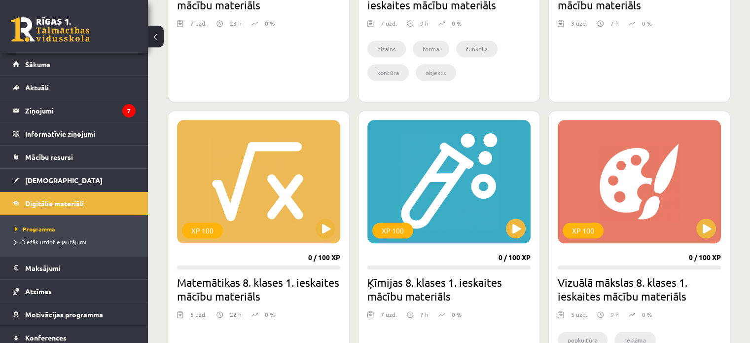
scroll to position [1084, 0]
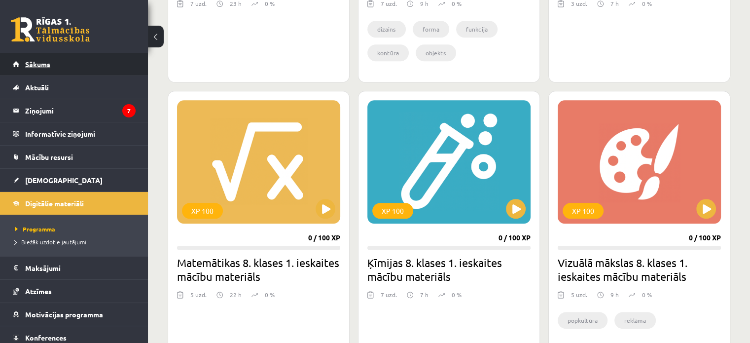
click at [37, 69] on link "Sākums" at bounding box center [74, 64] width 123 height 23
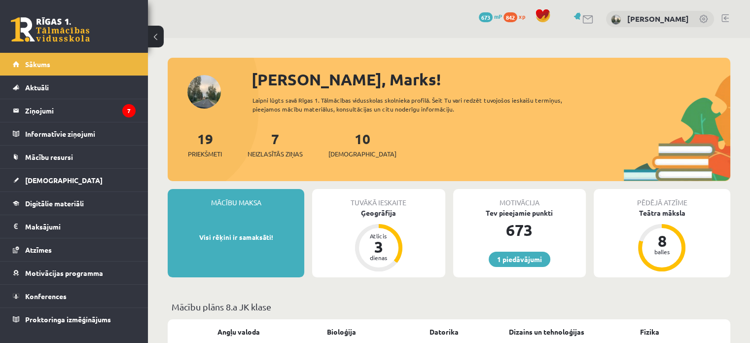
click at [454, 196] on div "Motivācija" at bounding box center [519, 198] width 133 height 19
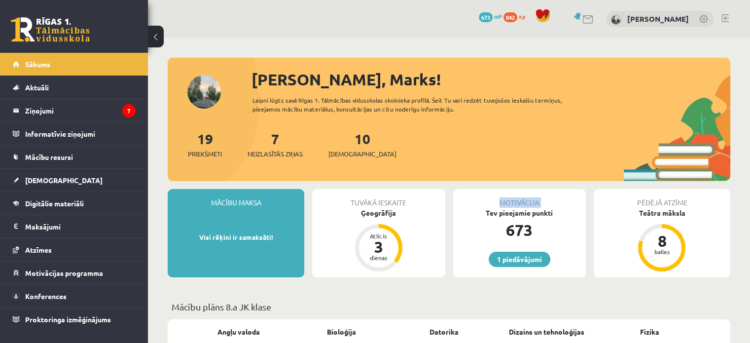
click at [454, 196] on div "Motivācija" at bounding box center [519, 198] width 133 height 19
drag, startPoint x: 454, startPoint y: 196, endPoint x: 449, endPoint y: 189, distance: 8.5
click at [449, 189] on div "Mācību maksa Visi rēķini ir samaksāti! Tuvākā ieskaite Ģeogrāfija Atlicis 3 die…" at bounding box center [449, 237] width 562 height 96
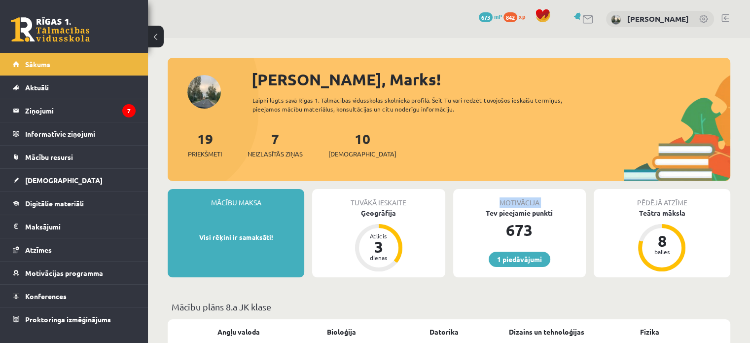
click at [449, 189] on div "Mācību maksa Visi rēķini ir samaksāti! Tuvākā ieskaite Ģeogrāfija Atlicis 3 die…" at bounding box center [449, 237] width 562 height 96
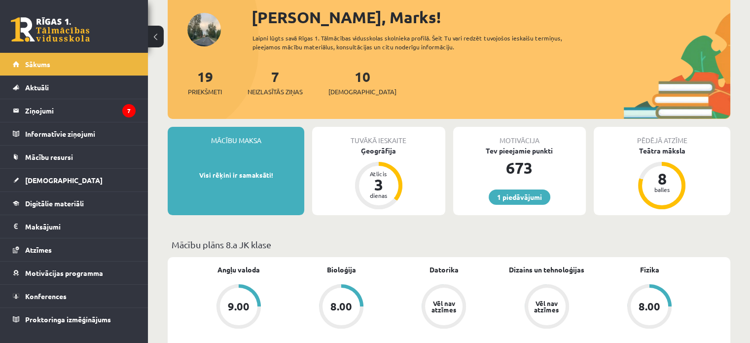
scroll to position [79, 0]
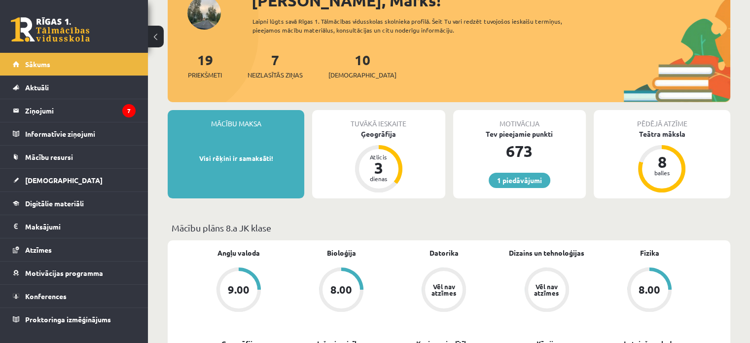
click at [507, 234] on div "Mācību plāns 8.a JK klase" at bounding box center [449, 230] width 562 height 19
click at [472, 237] on div "Mācību plāns 8.a JK klase" at bounding box center [449, 230] width 562 height 19
